Goal: Obtain resource: Obtain resource

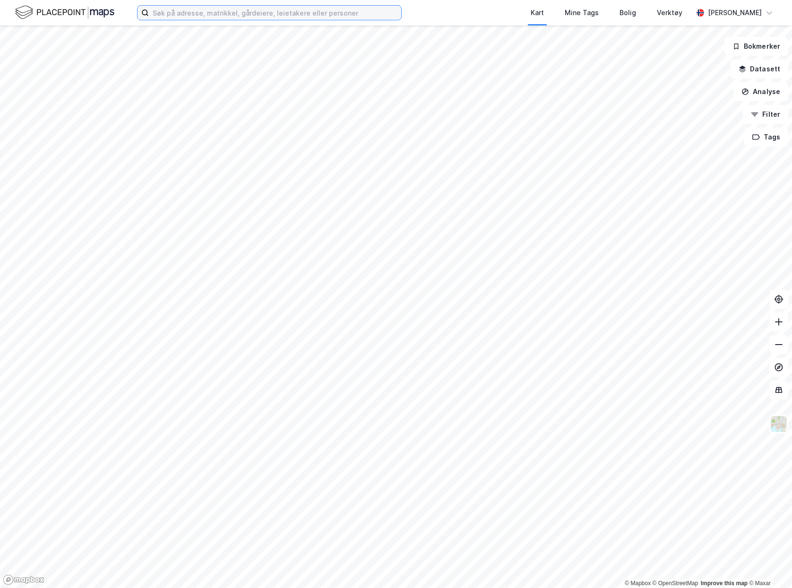
click at [312, 11] on input at bounding box center [275, 13] width 252 height 14
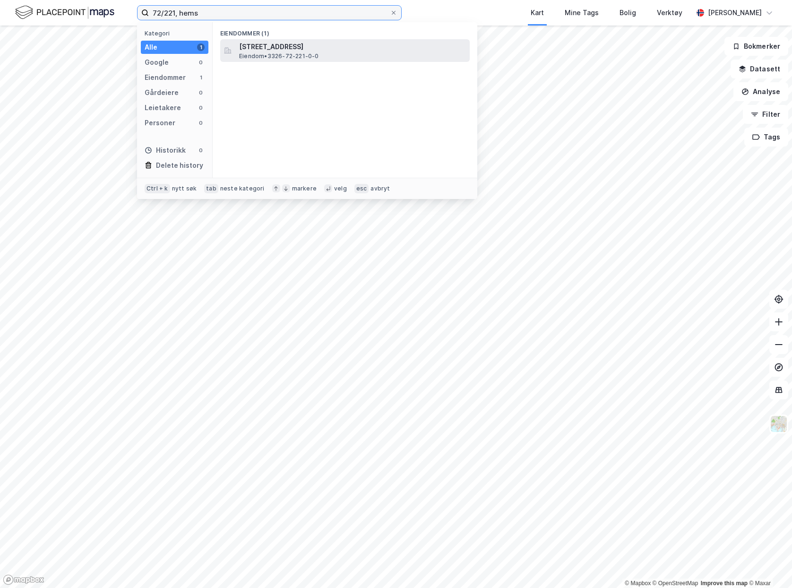
type input "72/221, hems"
click at [335, 45] on span "[STREET_ADDRESS]" at bounding box center [352, 46] width 227 height 11
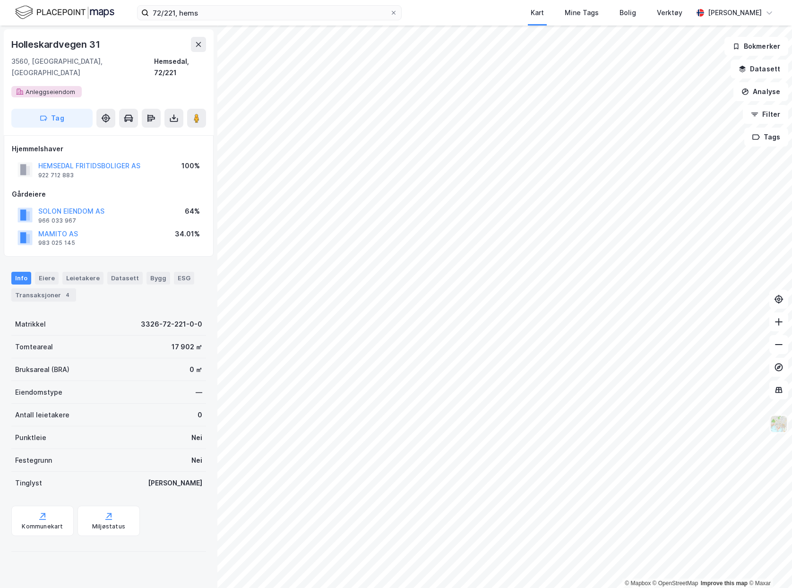
click at [779, 422] on img at bounding box center [779, 424] width 18 height 18
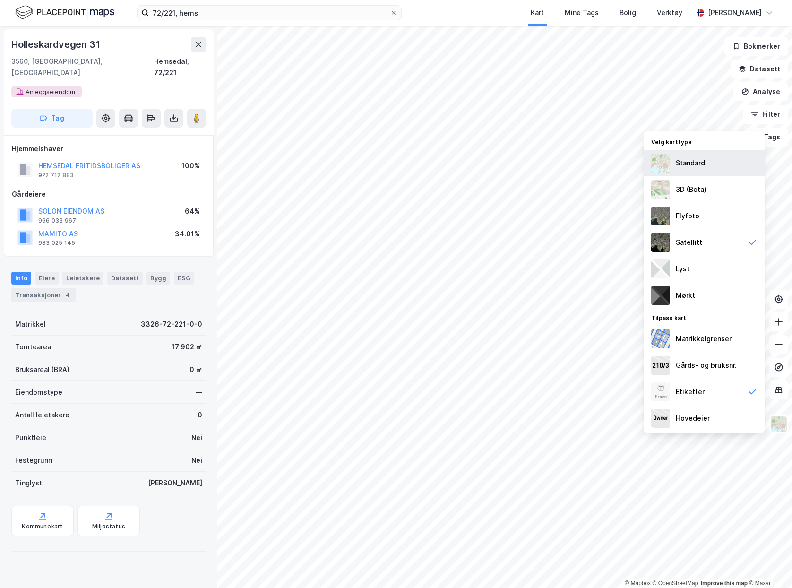
click at [703, 166] on div "Standard" at bounding box center [690, 162] width 29 height 11
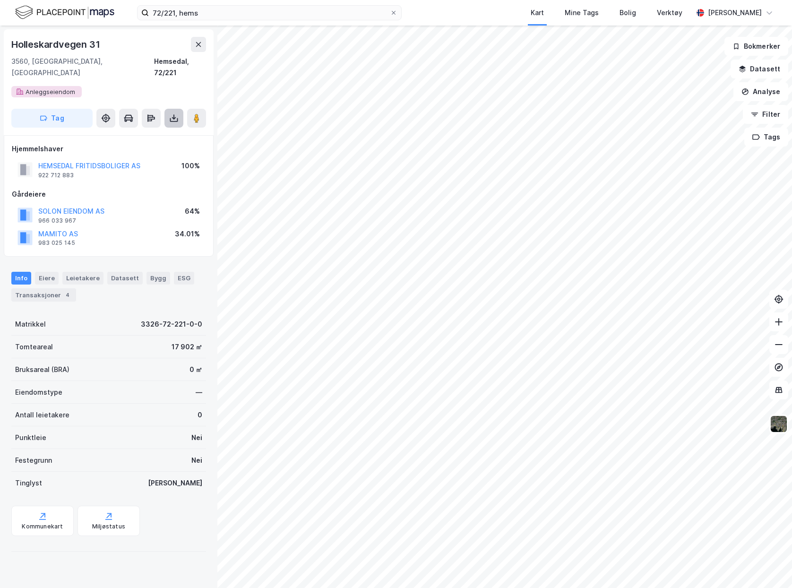
click at [168, 110] on button at bounding box center [174, 118] width 19 height 19
click at [147, 133] on div "Last ned grunnbok" at bounding box center [127, 137] width 55 height 8
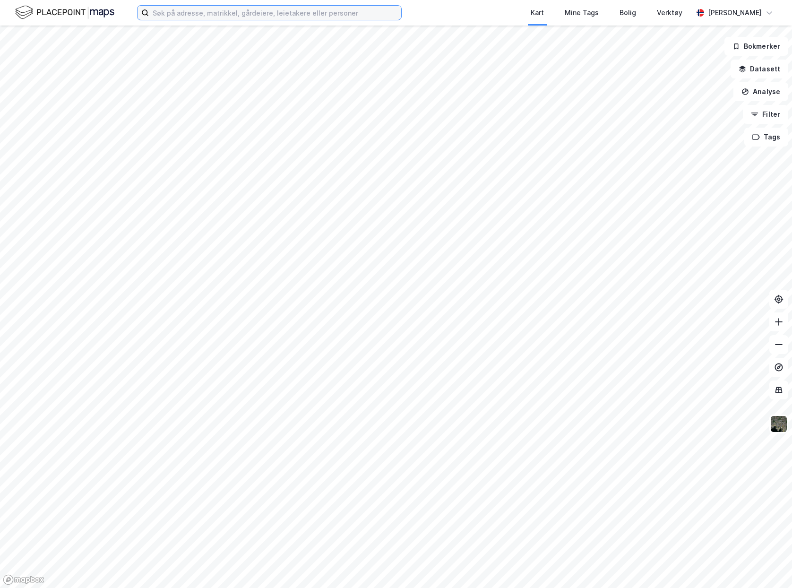
click at [200, 14] on input at bounding box center [275, 13] width 252 height 14
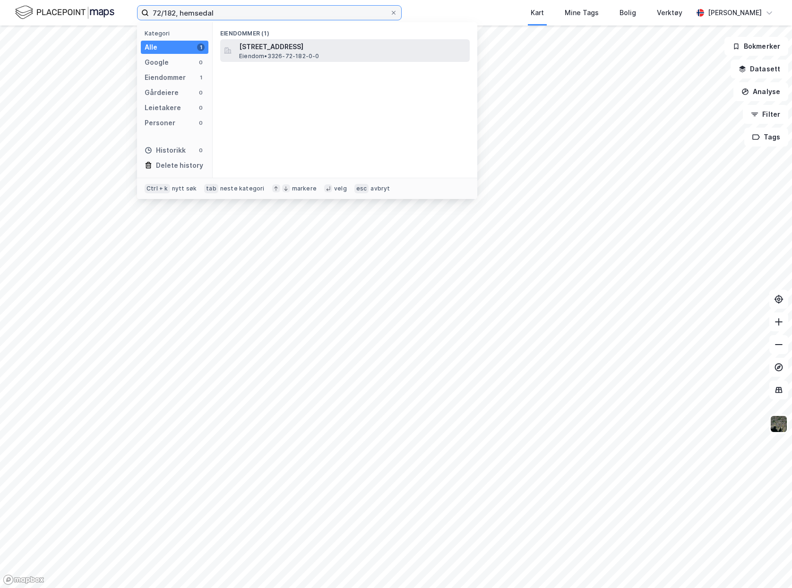
type input "72/182, hemsedal"
click at [311, 61] on div "[STREET_ADDRESS], HEMSEDAL Eiendom • 3326-72-182-0-0" at bounding box center [345, 50] width 250 height 23
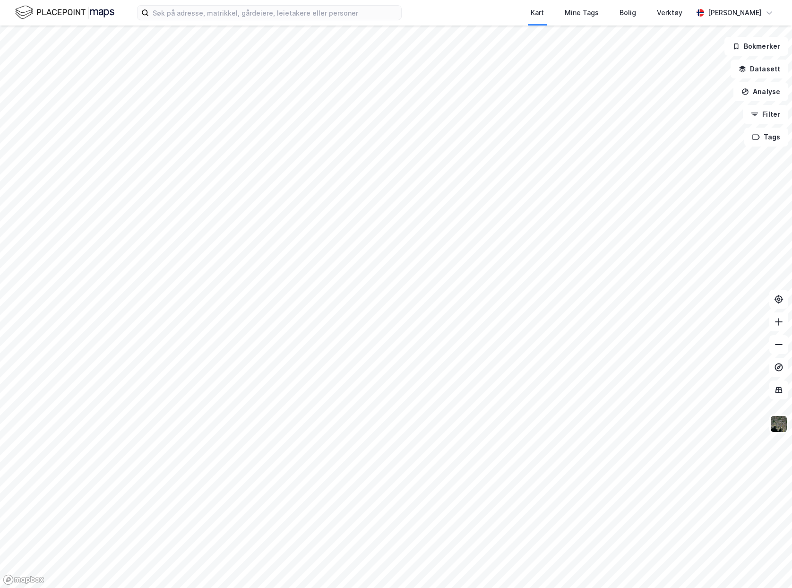
click at [223, 22] on div "Kart Mine Tags Bolig Verktøy Jens Michael Lorentzen Lund" at bounding box center [396, 13] width 792 height 26
click at [213, 16] on input at bounding box center [275, 13] width 252 height 14
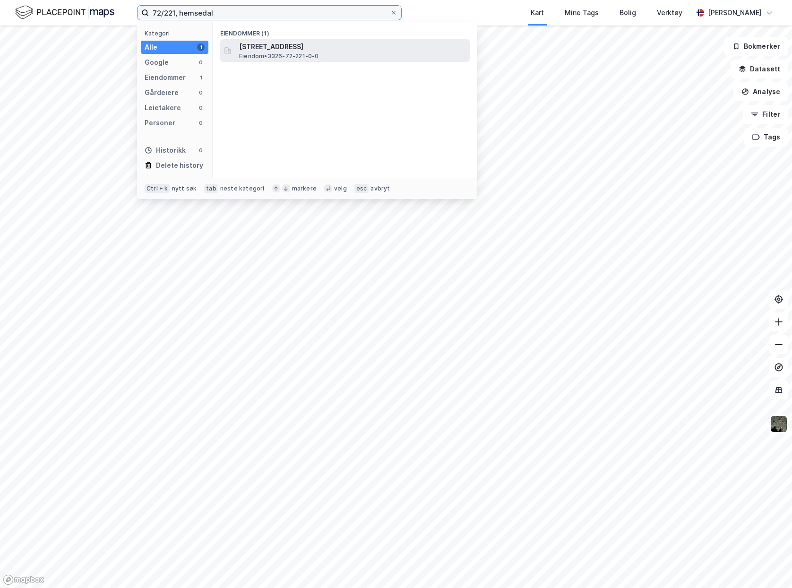
type input "72/221, hemsedal"
click at [275, 55] on span "Eiendom • 3326-72-221-0-0" at bounding box center [279, 56] width 80 height 8
